Goal: Communication & Community: Share content

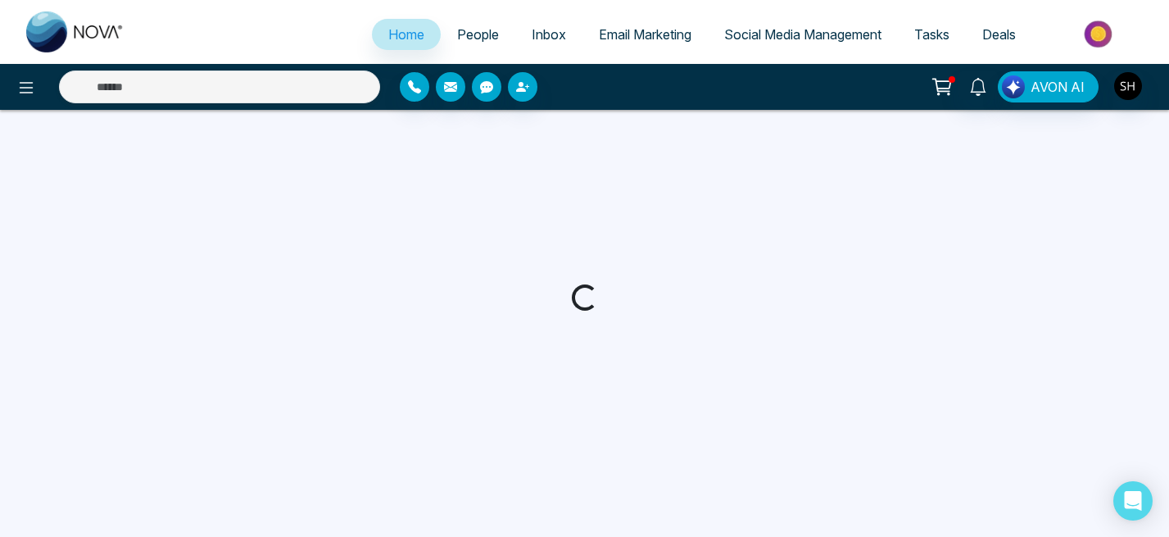
select select "*"
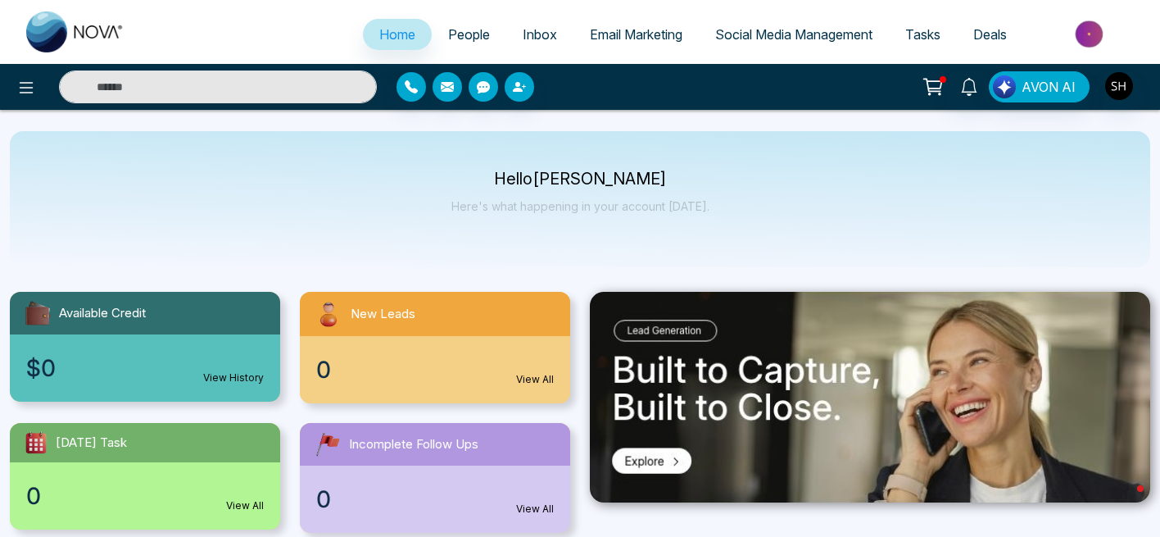
click at [765, 39] on span "Social Media Management" at bounding box center [793, 34] width 157 height 16
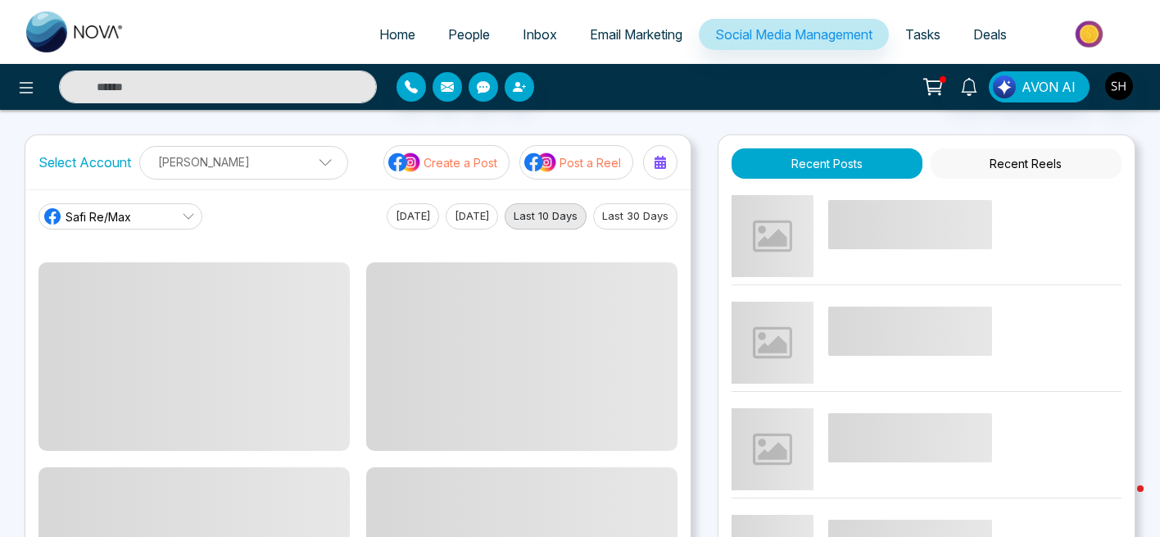
click at [483, 161] on p "Create a Post" at bounding box center [461, 162] width 74 height 17
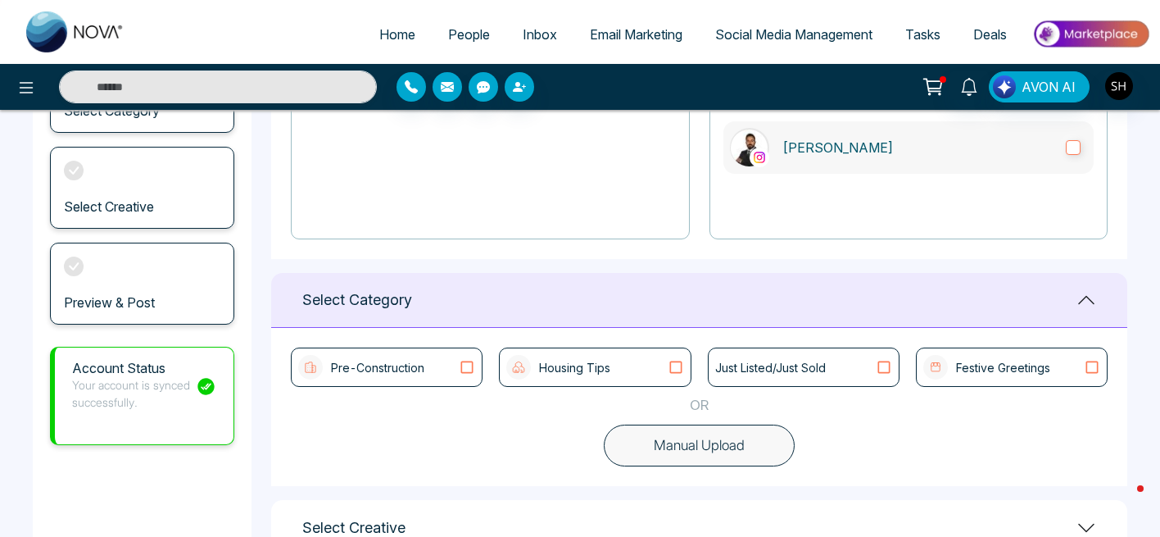
scroll to position [268, 0]
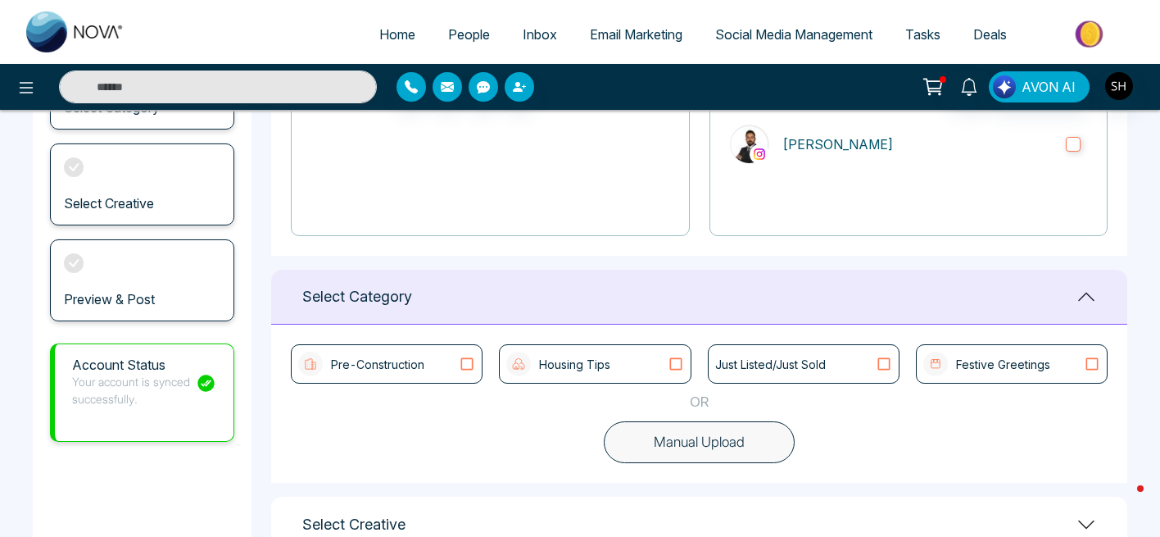
click at [676, 366] on icon at bounding box center [675, 364] width 21 height 16
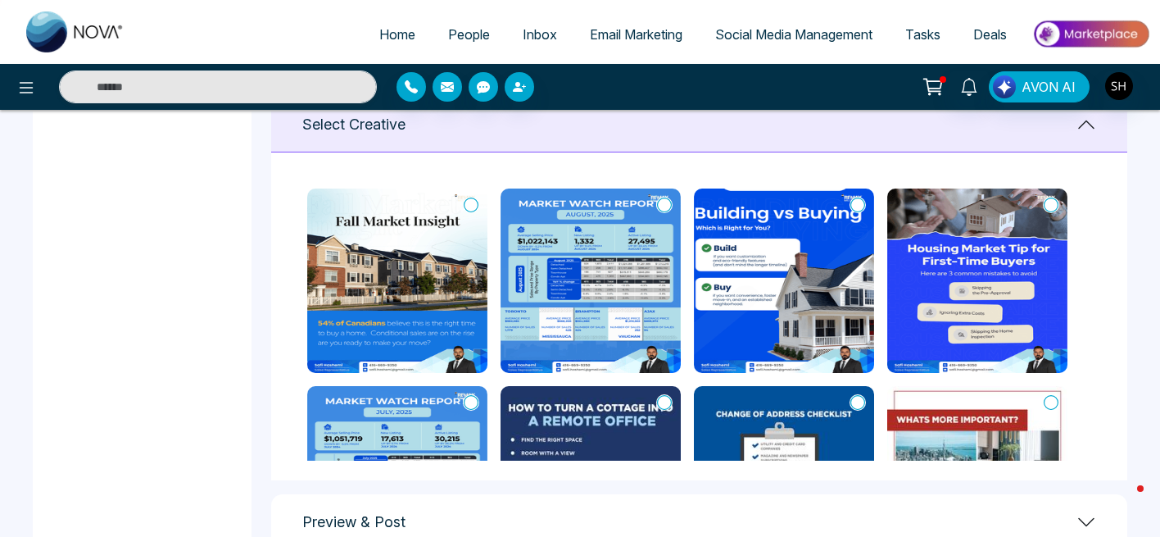
scroll to position [670, 0]
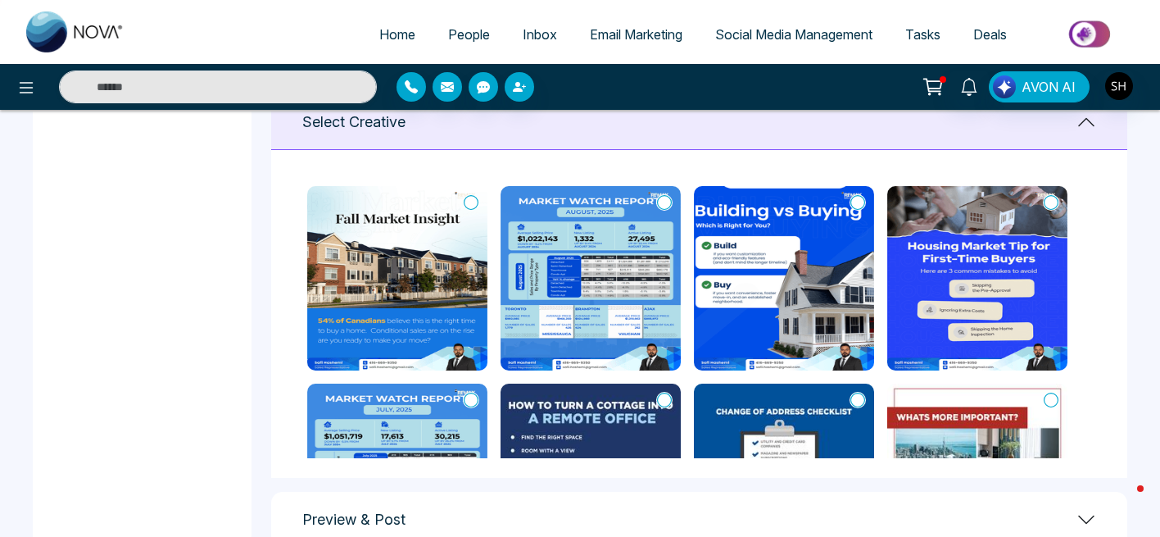
click at [474, 201] on icon at bounding box center [471, 202] width 15 height 16
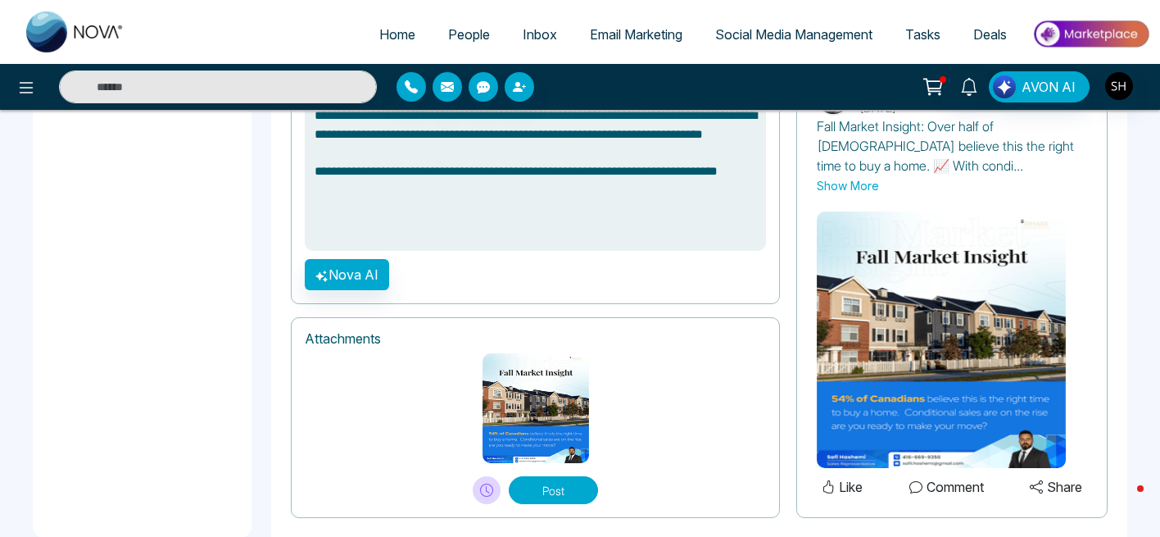
scroll to position [1209, 0]
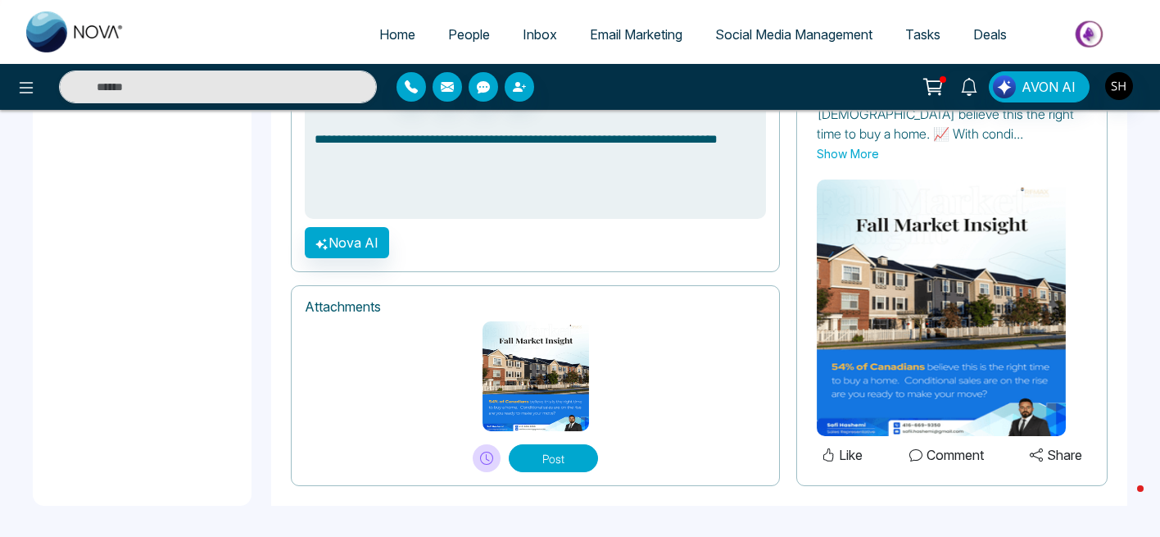
click at [552, 461] on button "Post" at bounding box center [553, 458] width 89 height 28
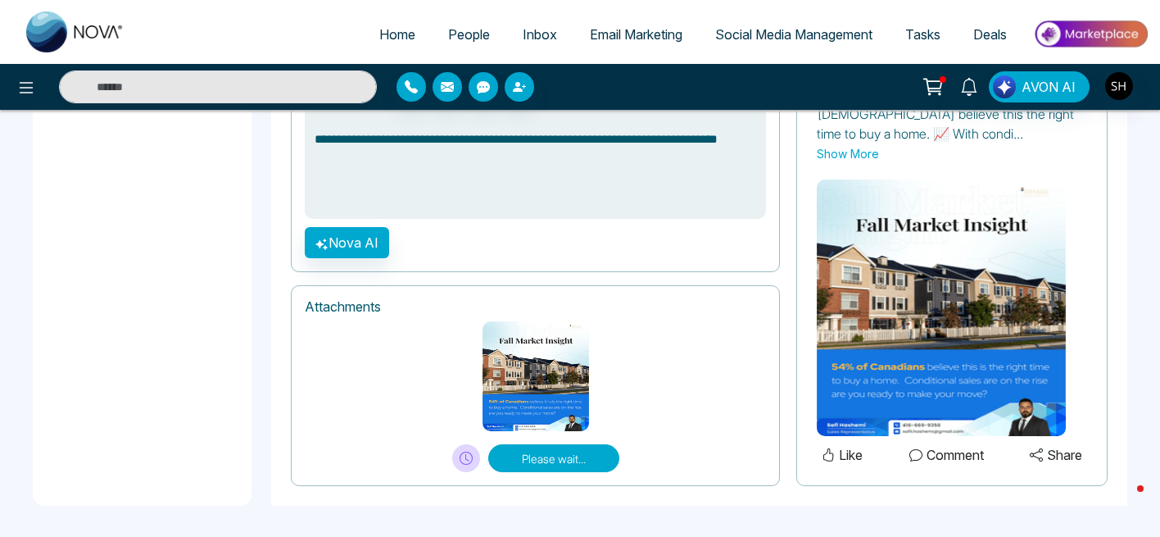
type textarea "**********"
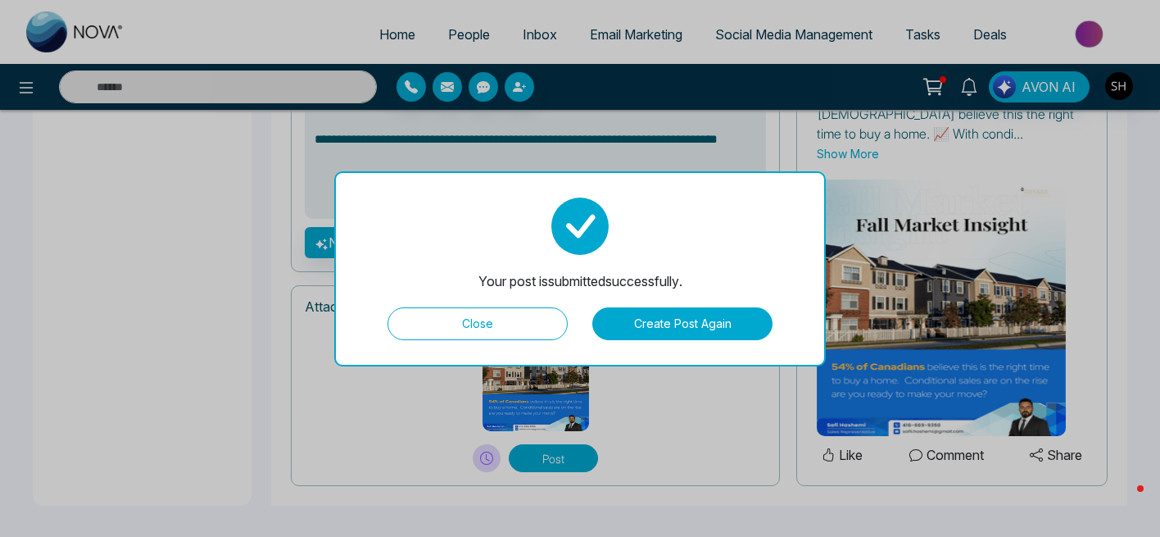
click at [515, 318] on button "Close" at bounding box center [478, 323] width 180 height 33
